Goal: Information Seeking & Learning: Stay updated

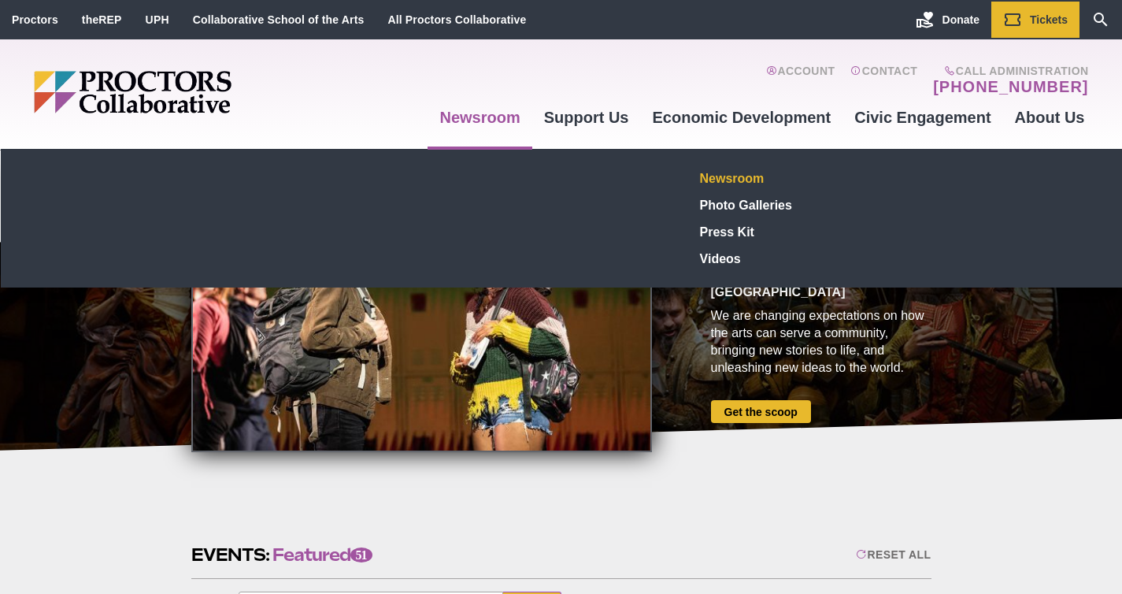
click at [711, 176] on link "Newsroom" at bounding box center [809, 178] width 230 height 27
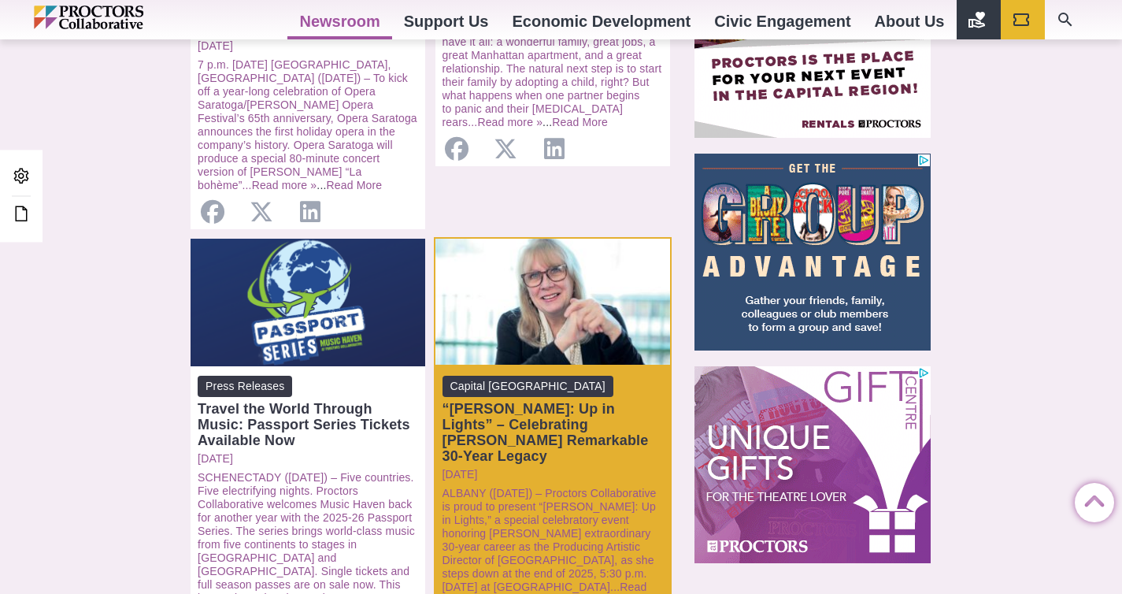
scroll to position [1262, 0]
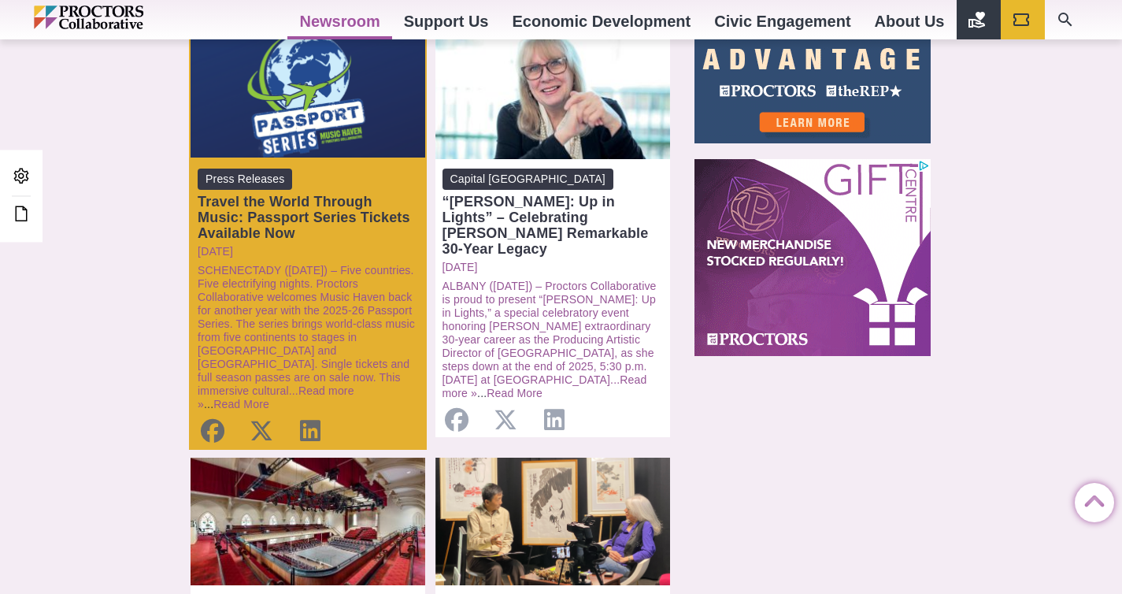
click at [328, 194] on div "Travel the World Through Music: Passport Series Tickets Available Now" at bounding box center [308, 217] width 221 height 47
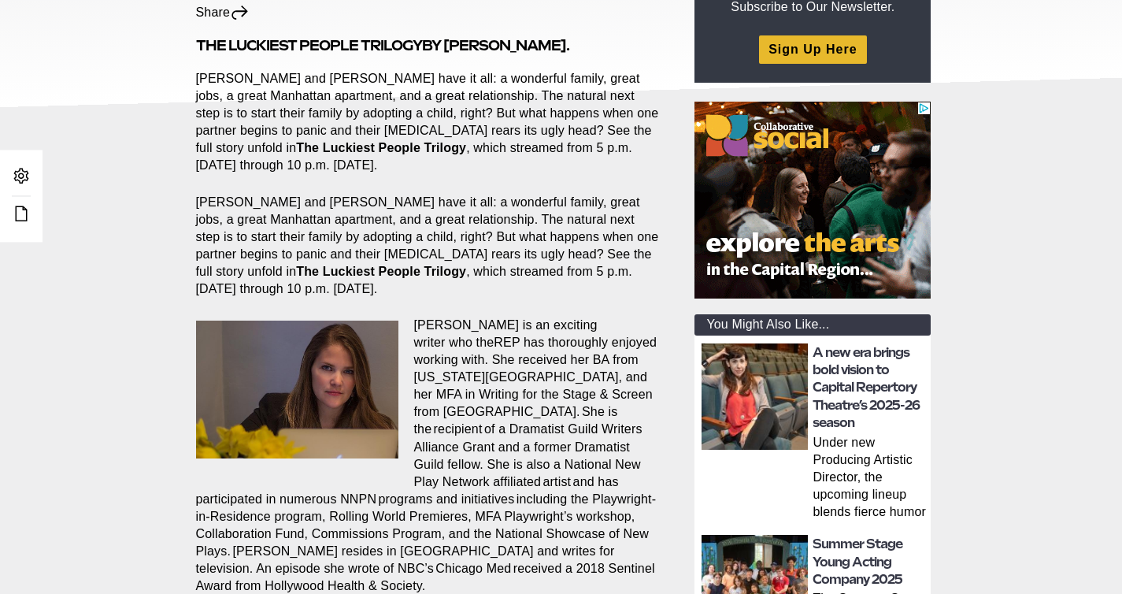
scroll to position [267, 0]
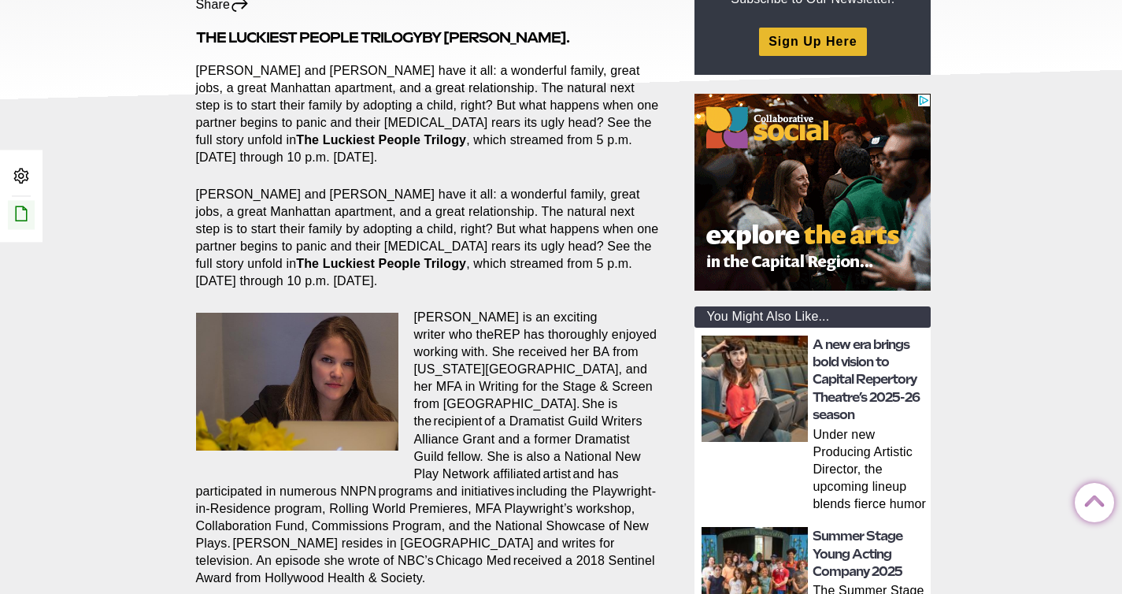
click at [15, 222] on icon at bounding box center [21, 213] width 19 height 19
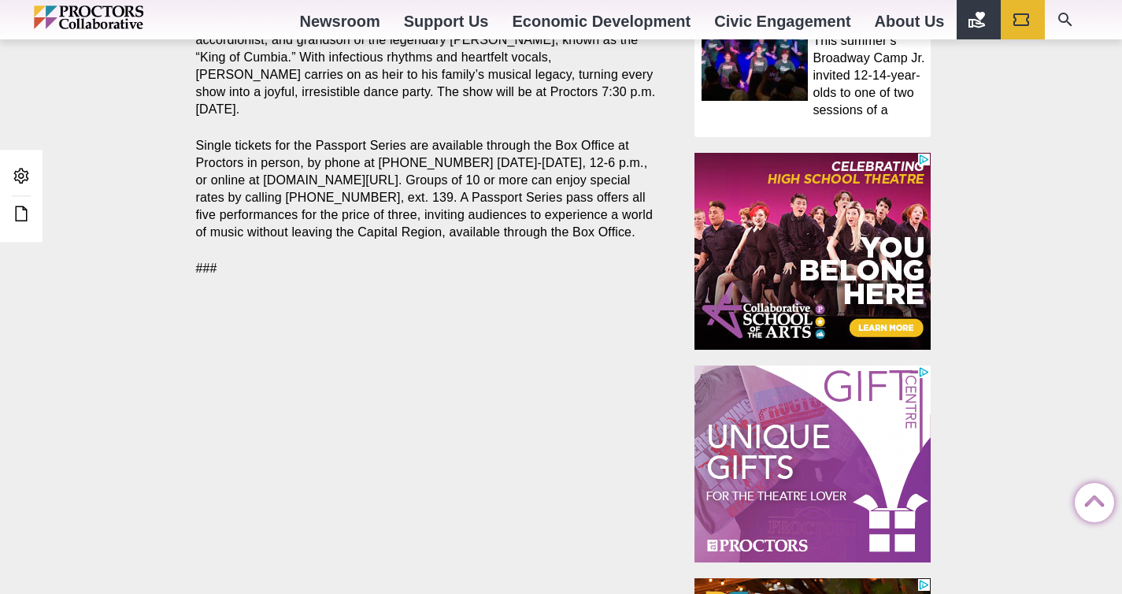
scroll to position [1180, 0]
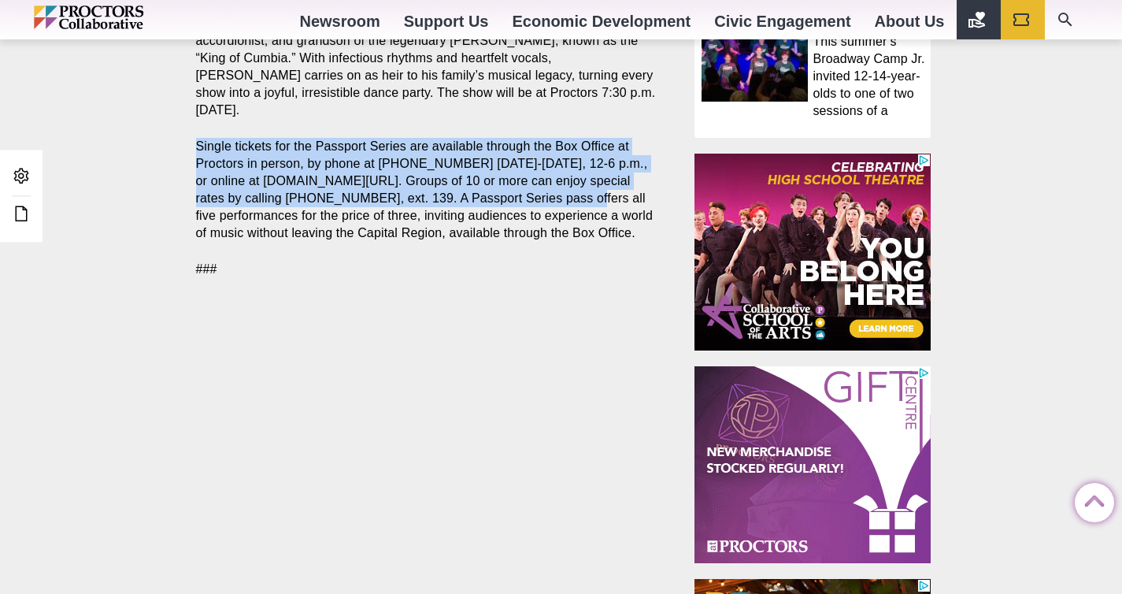
drag, startPoint x: 196, startPoint y: 94, endPoint x: 509, endPoint y: 144, distance: 316.7
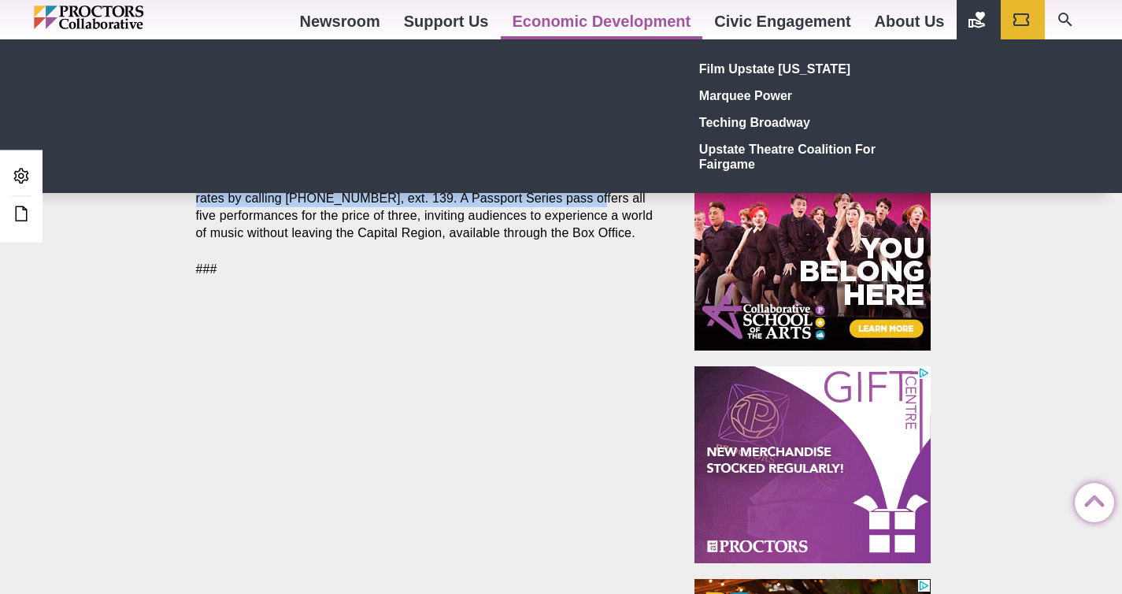
copy p "Single tickets for the Passport Series are available through the Box Office at …"
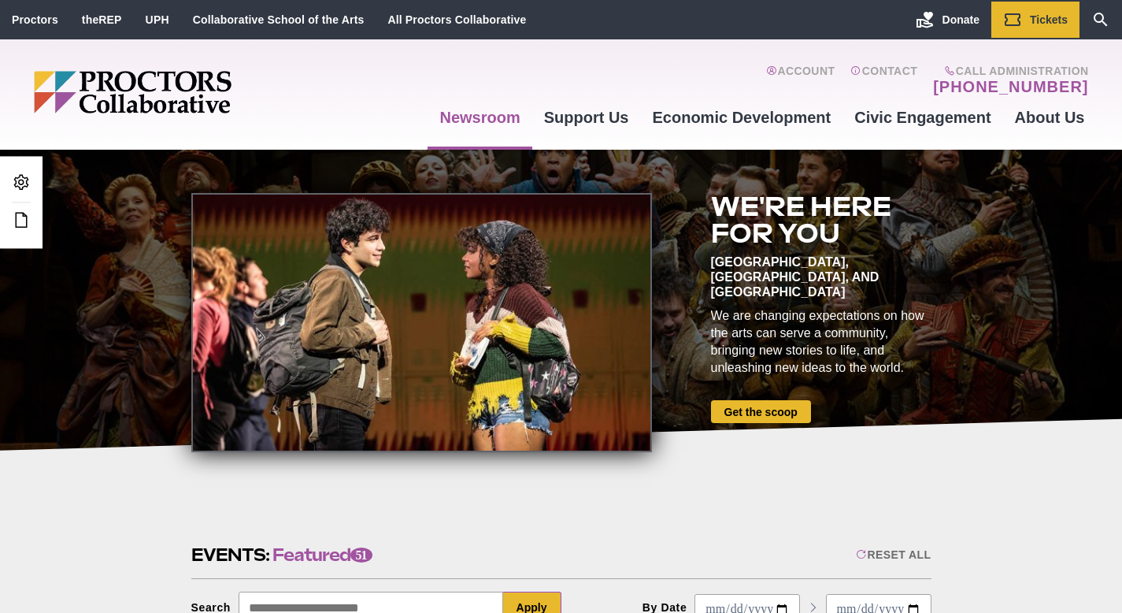
click at [473, 115] on link "Newsroom" at bounding box center [480, 117] width 104 height 43
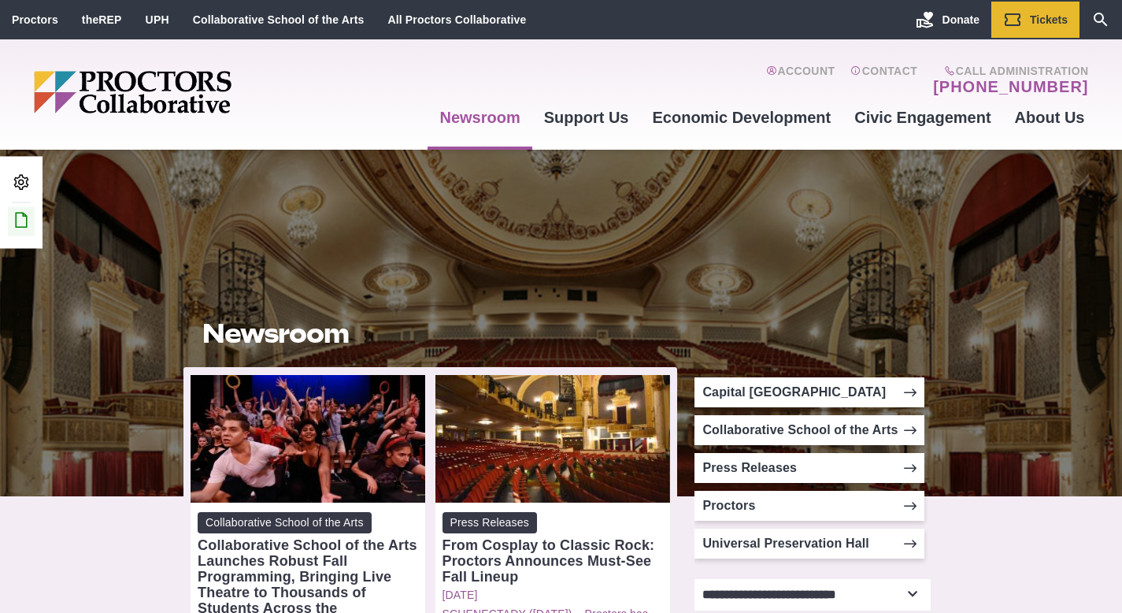
click at [25, 224] on icon at bounding box center [21, 219] width 19 height 19
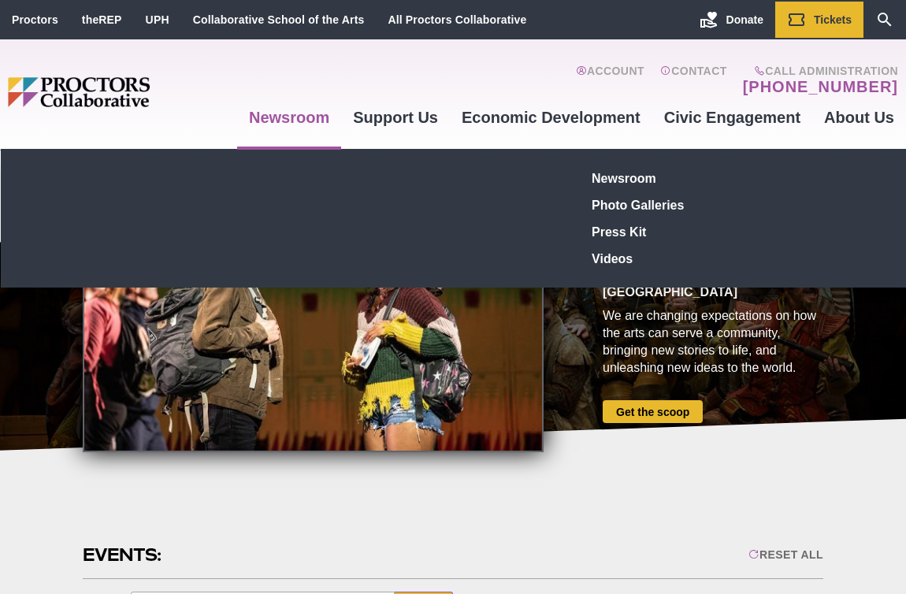
click at [297, 126] on link "Newsroom" at bounding box center [289, 117] width 104 height 43
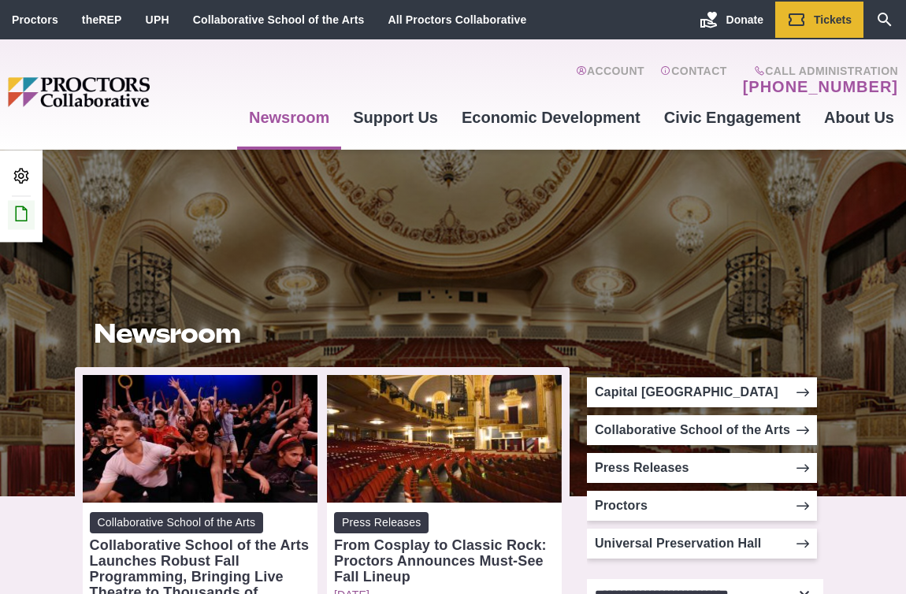
click at [29, 214] on icon at bounding box center [21, 213] width 19 height 19
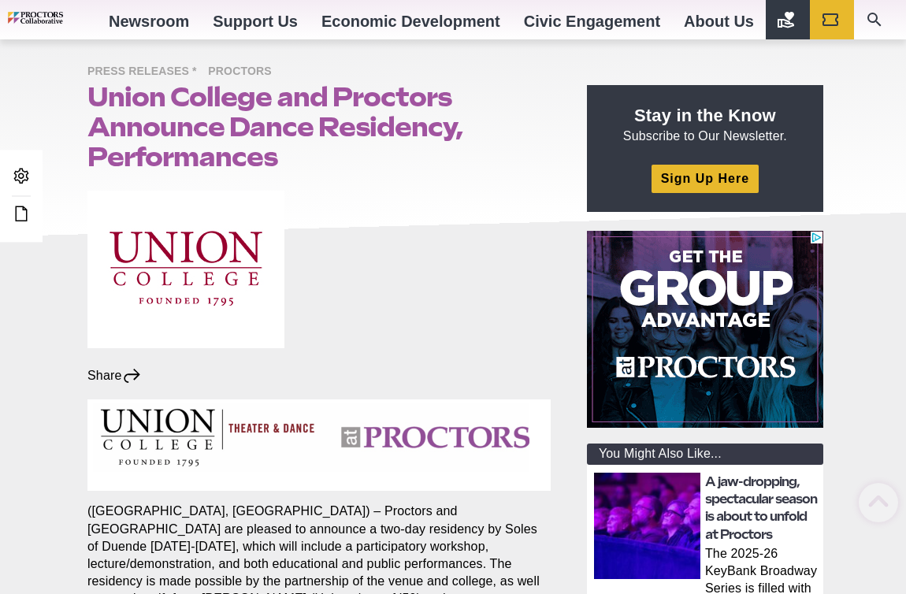
scroll to position [450, 0]
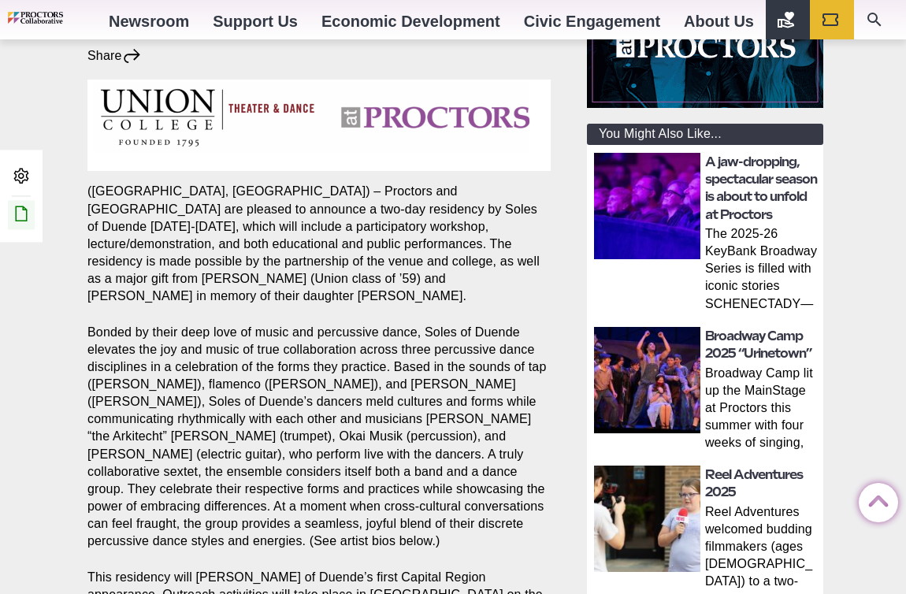
click at [27, 218] on icon at bounding box center [21, 213] width 19 height 19
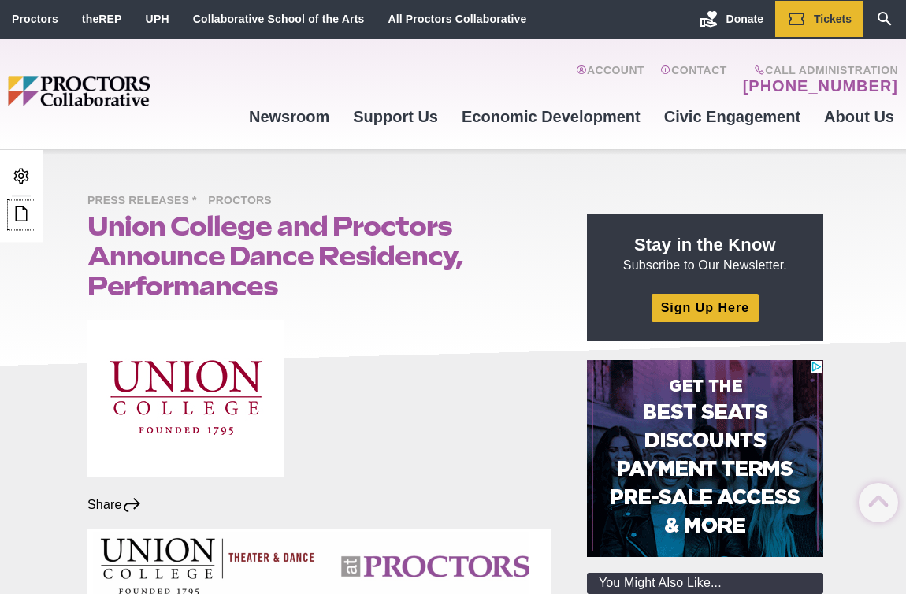
scroll to position [0, 0]
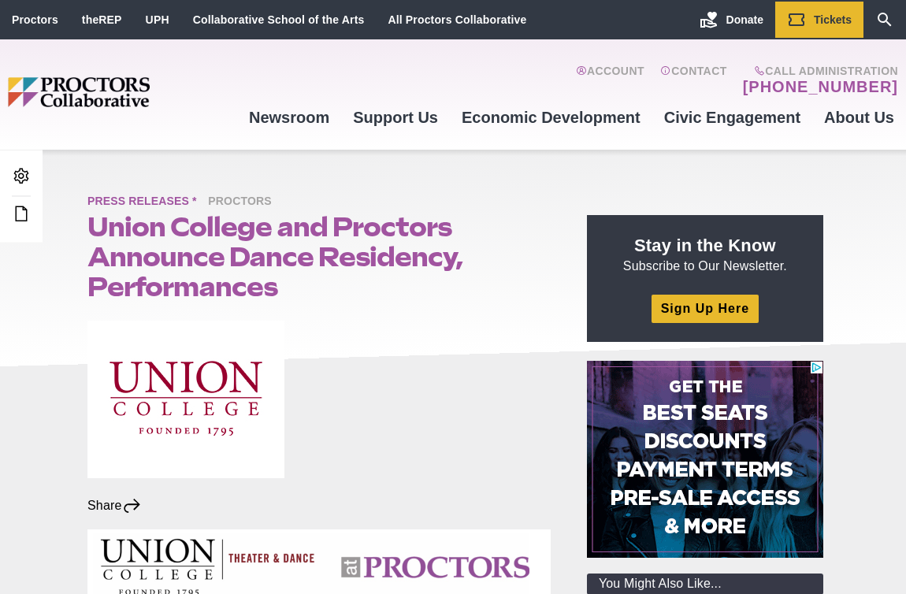
click at [161, 207] on span "Press Releases *" at bounding box center [145, 202] width 117 height 20
